Goal: Task Accomplishment & Management: Manage account settings

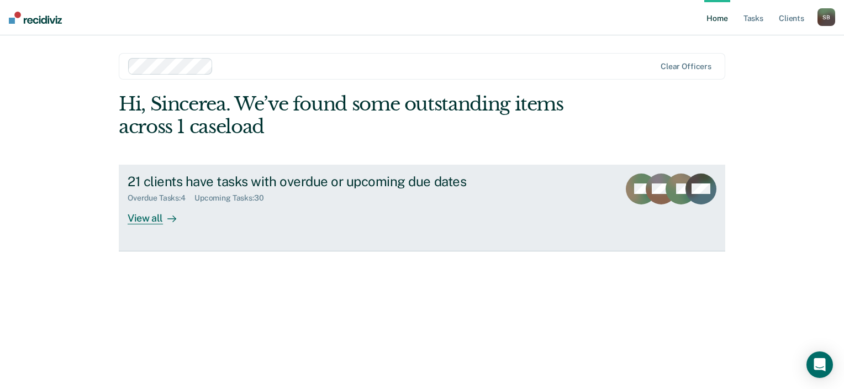
click at [255, 190] on div "Overdue Tasks : 4 Upcoming Tasks : 30" at bounding box center [322, 196] width 388 height 14
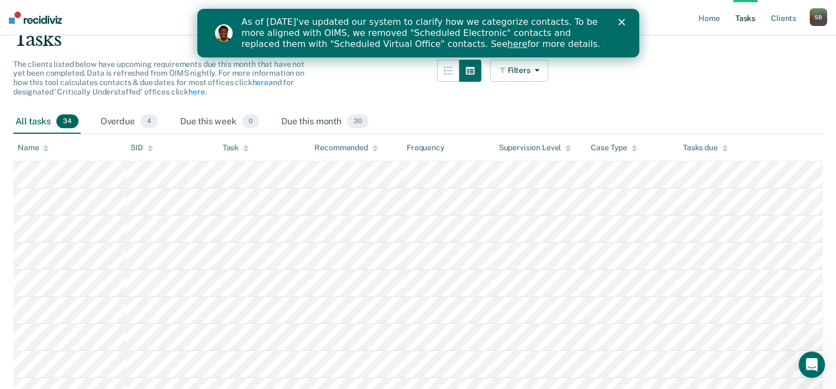
scroll to position [113, 0]
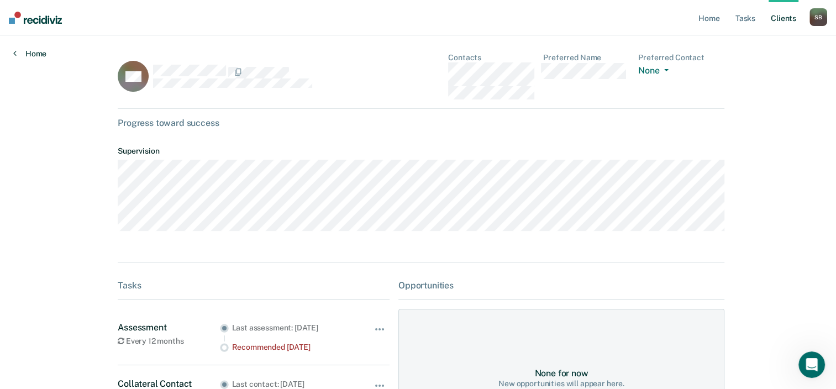
click at [23, 51] on link "Home" at bounding box center [29, 54] width 33 height 10
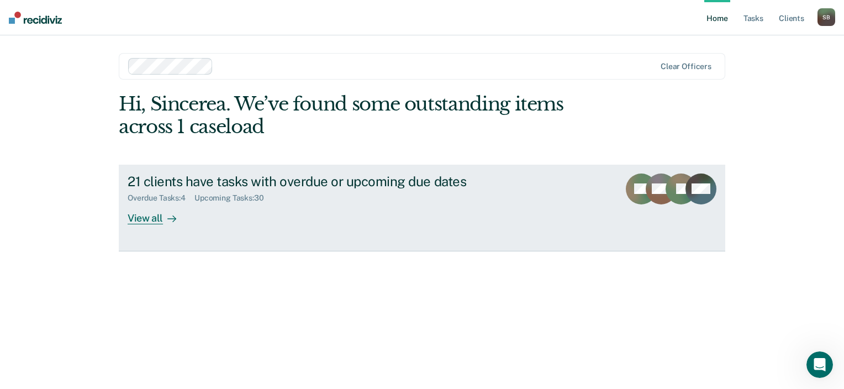
click at [365, 182] on div "21 clients have tasks with overdue or upcoming due dates" at bounding box center [322, 181] width 388 height 16
